Goal: Transaction & Acquisition: Purchase product/service

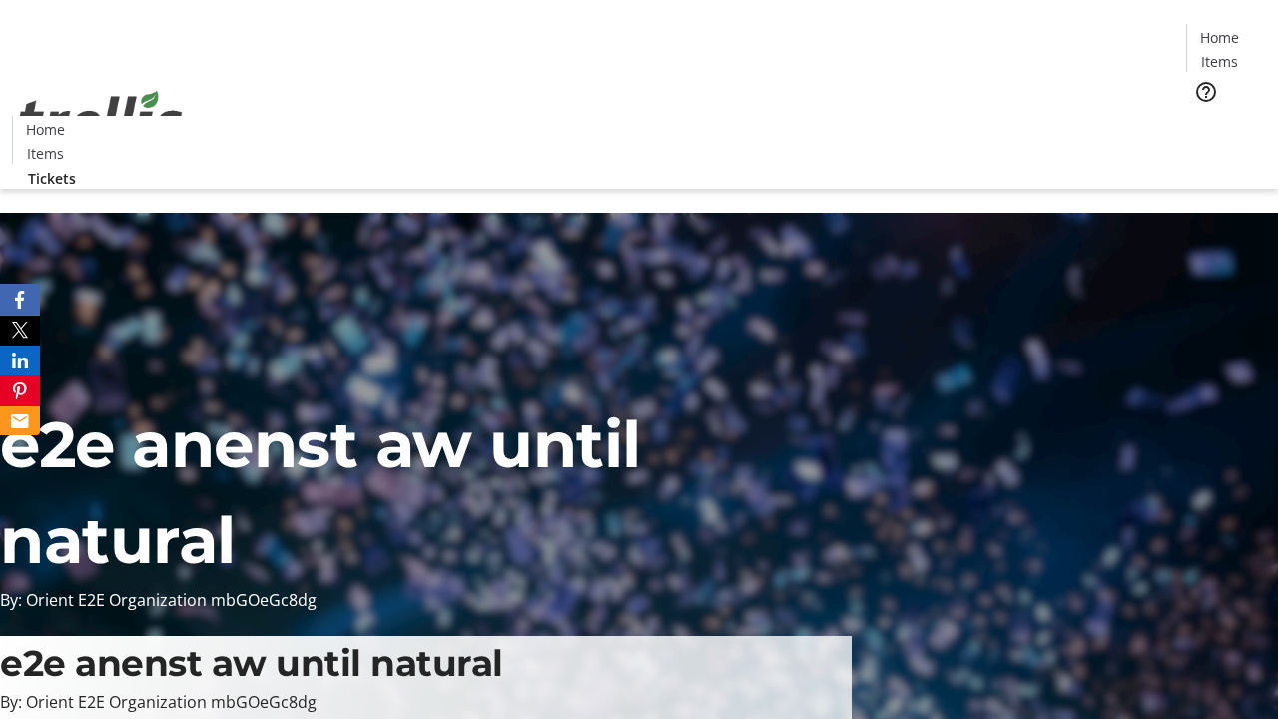
click at [1202, 116] on span "Tickets" at bounding box center [1226, 126] width 48 height 21
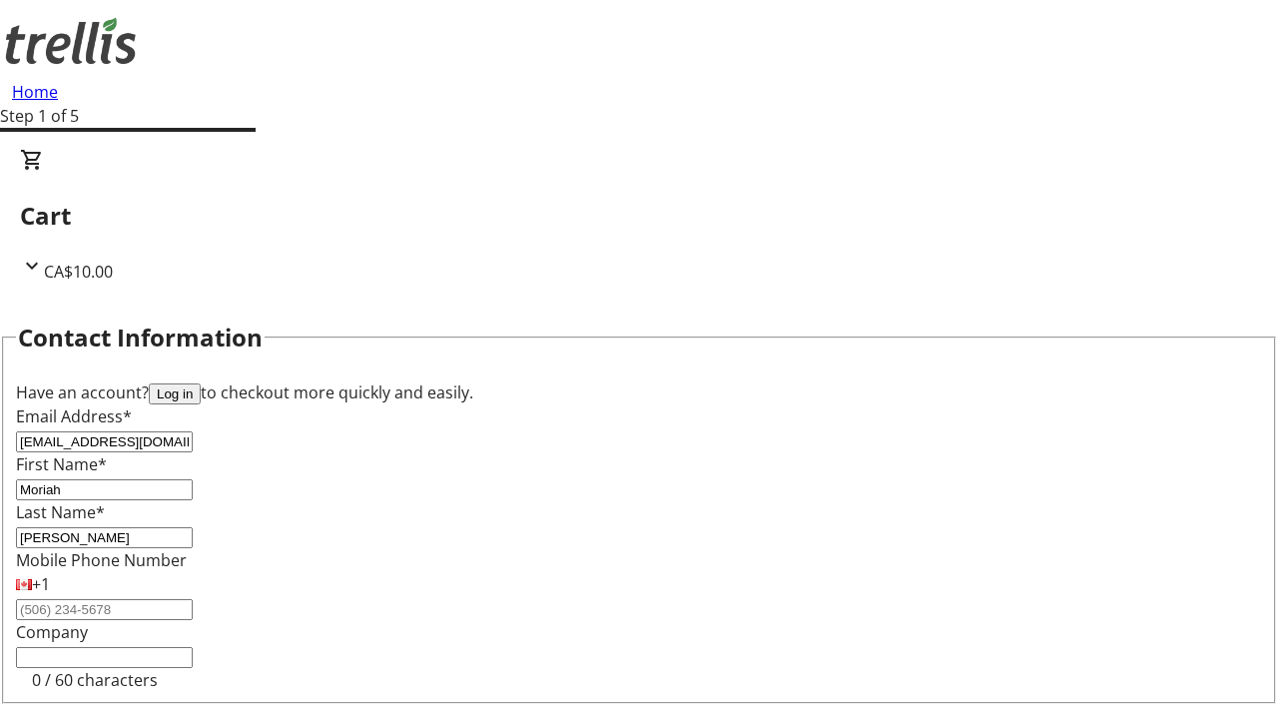
type input "[PERSON_NAME]"
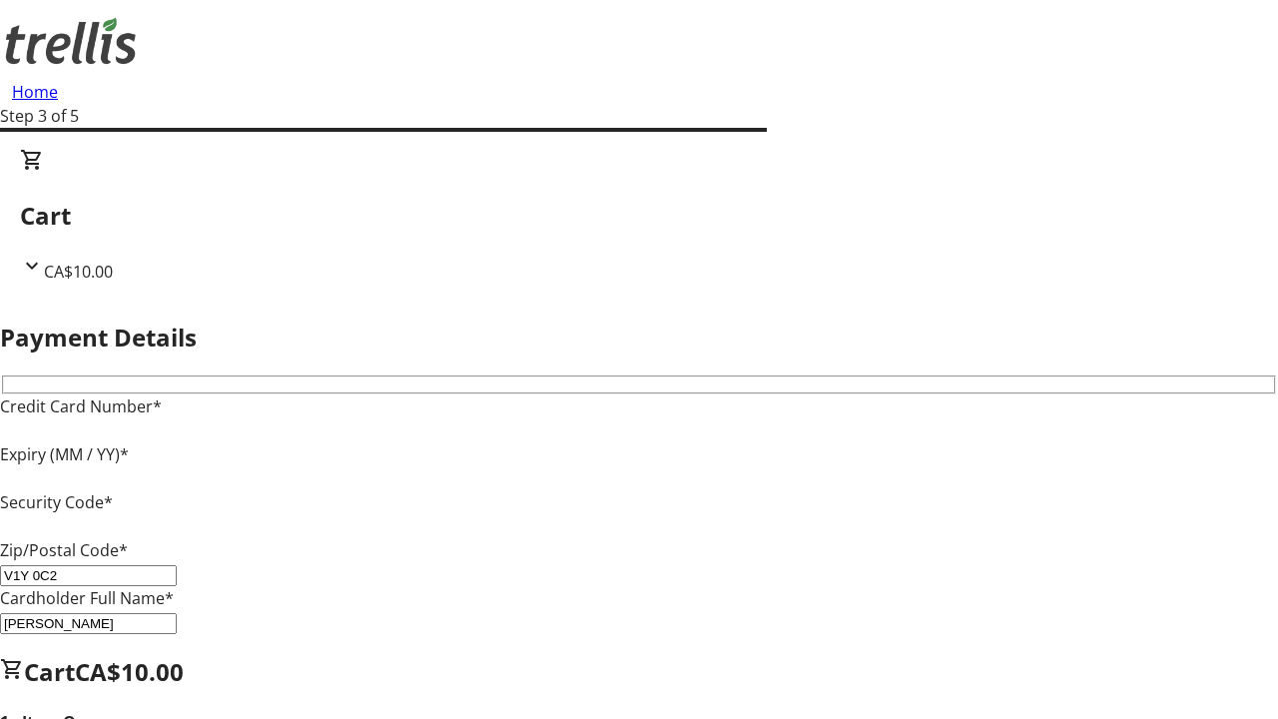
type input "V1Y 0C2"
